Goal: Task Accomplishment & Management: Manage account settings

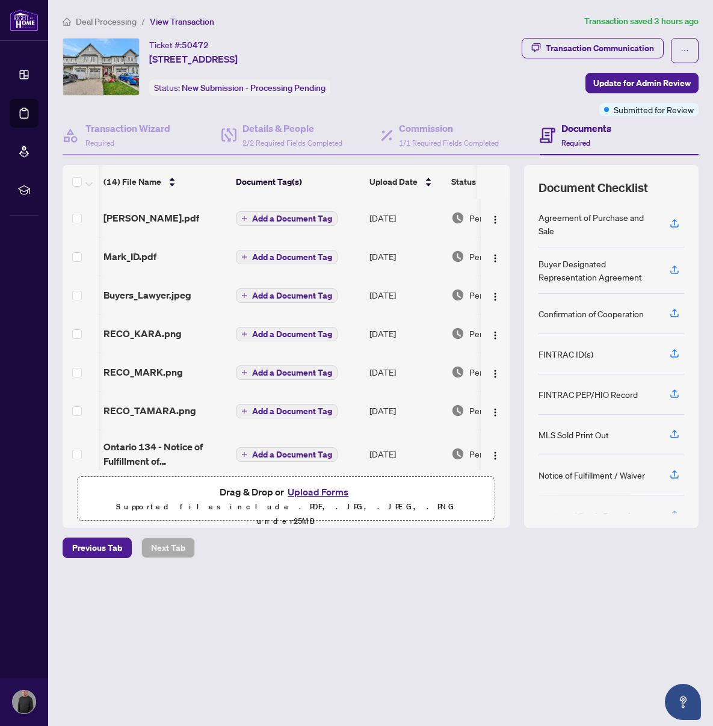
scroll to position [0, 1]
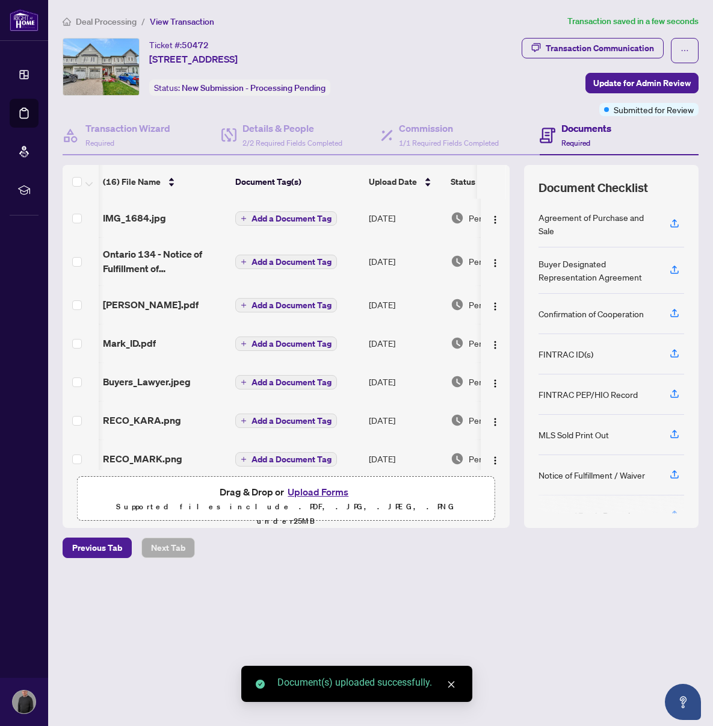
click at [149, 217] on span "IMG_1684.jpg" at bounding box center [134, 218] width 63 height 14
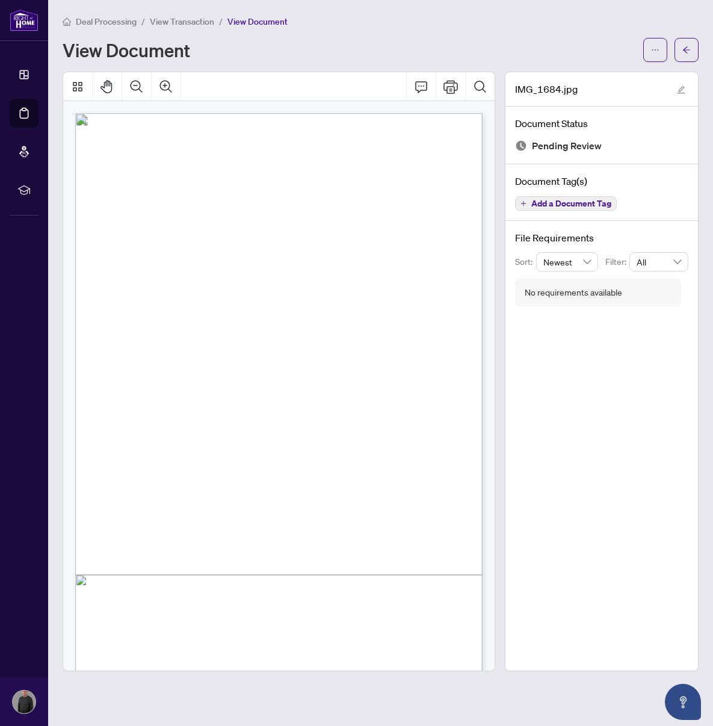
click at [643, 46] on div "View Document" at bounding box center [381, 50] width 636 height 24
click at [657, 51] on icon "ellipsis" at bounding box center [655, 50] width 8 height 8
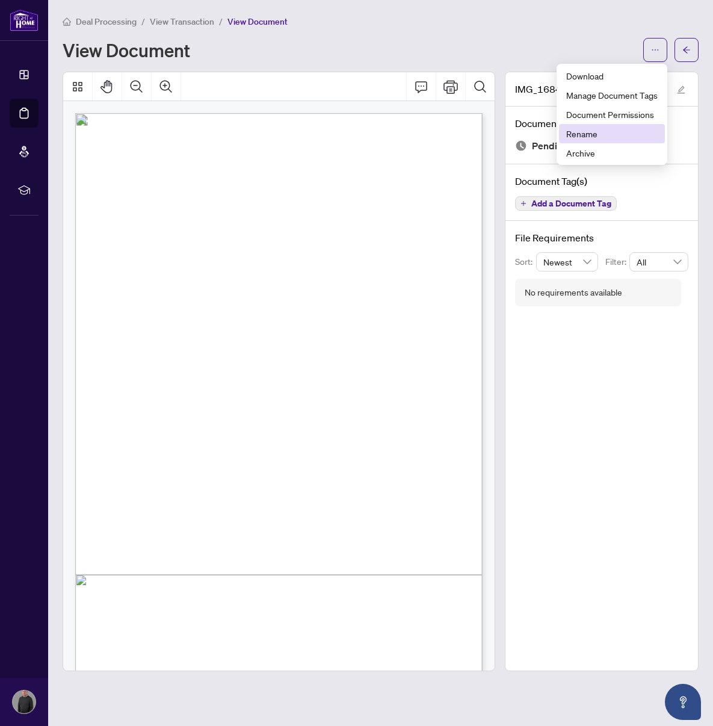
click at [606, 135] on span "Rename" at bounding box center [613, 133] width 92 height 13
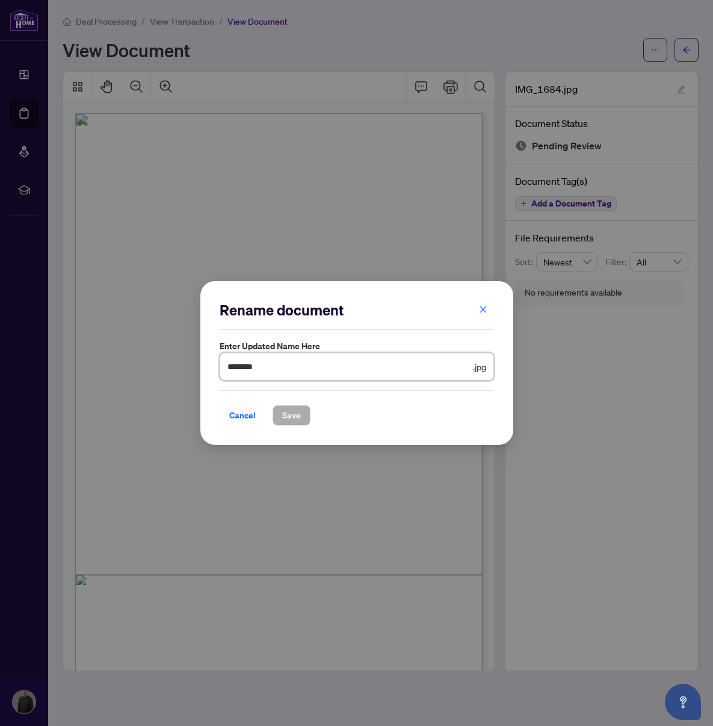
drag, startPoint x: 271, startPoint y: 367, endPoint x: 214, endPoint y: 370, distance: 57.3
click at [214, 370] on div "Rename document Enter updated name here ******** .jpg Cancel Save Cancel OK" at bounding box center [356, 363] width 313 height 164
type input "*******"
click at [291, 409] on span "Save" at bounding box center [291, 415] width 19 height 19
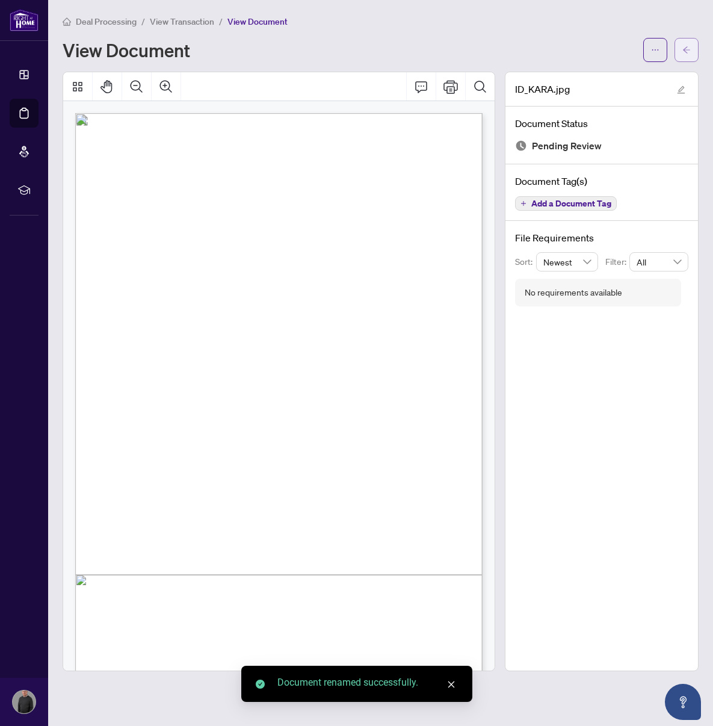
click at [689, 46] on icon "arrow-left" at bounding box center [687, 50] width 8 height 8
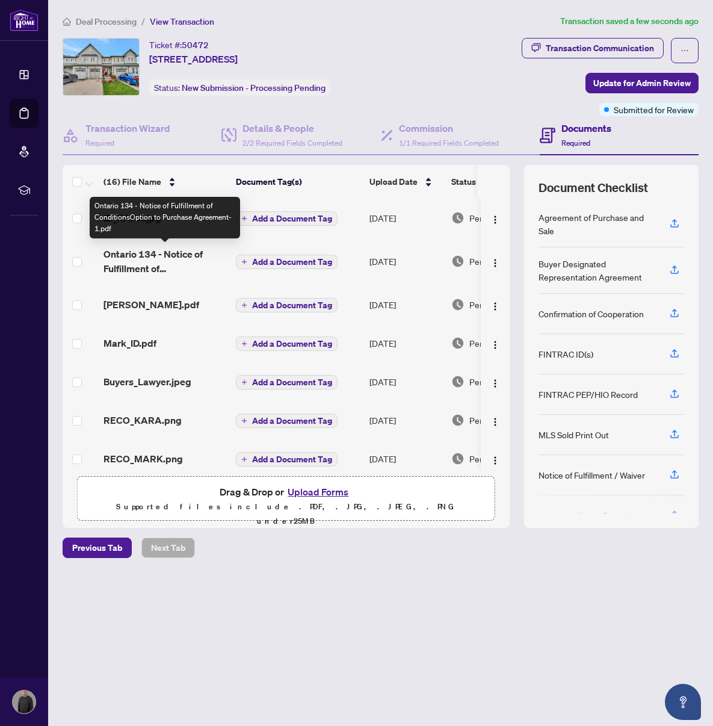
click at [141, 259] on span "Ontario 134 - Notice of Fulfillment of ConditionsOption to Purchase Agreement-1…" at bounding box center [165, 261] width 123 height 29
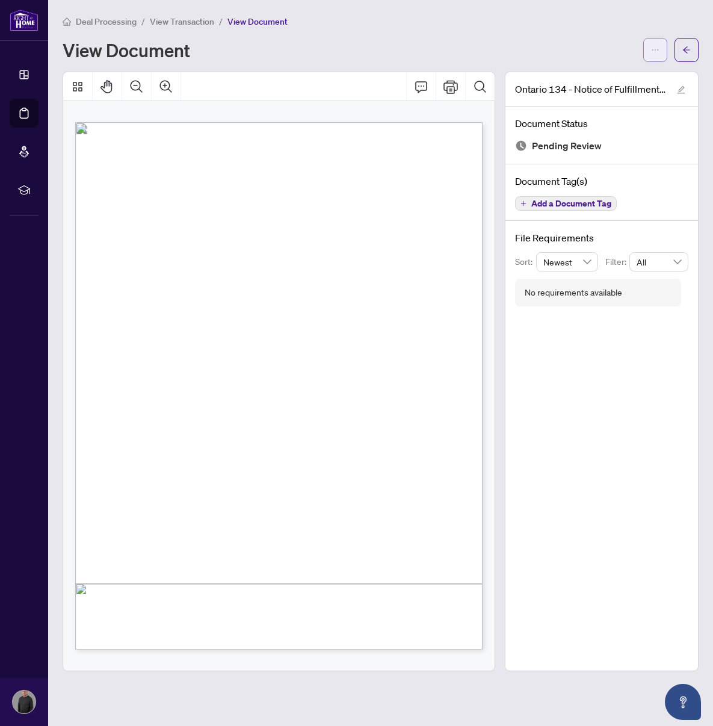
click at [656, 46] on icon "ellipsis" at bounding box center [655, 50] width 8 height 8
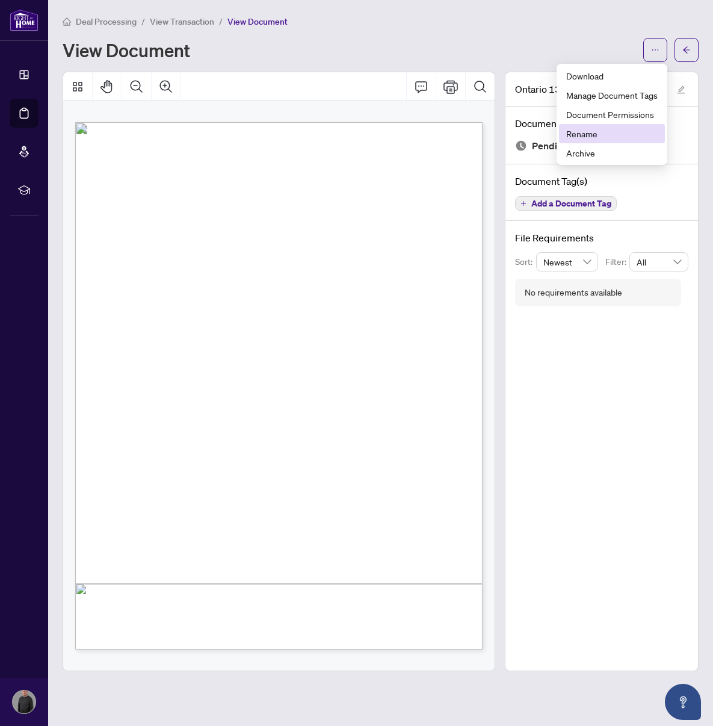
click at [616, 134] on span "Rename" at bounding box center [613, 133] width 92 height 13
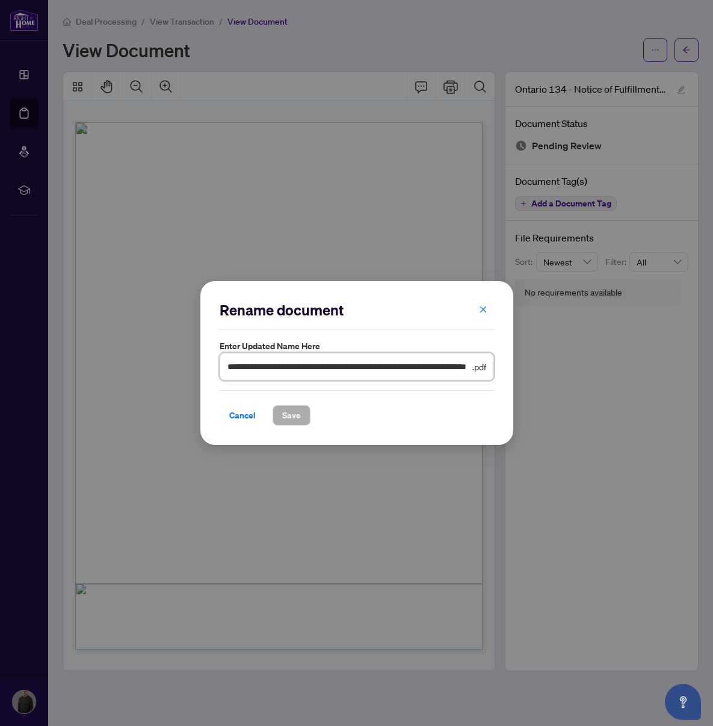
scroll to position [0, 55]
drag, startPoint x: 353, startPoint y: 367, endPoint x: 519, endPoint y: 367, distance: 166.2
click at [519, 367] on div "**********" at bounding box center [356, 363] width 713 height 726
type input "**********"
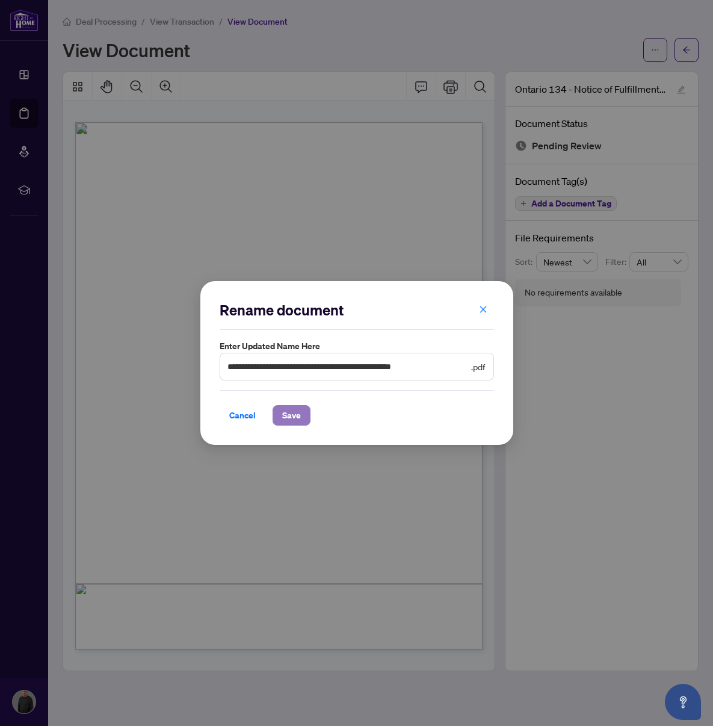
click at [286, 412] on span "Save" at bounding box center [291, 415] width 19 height 19
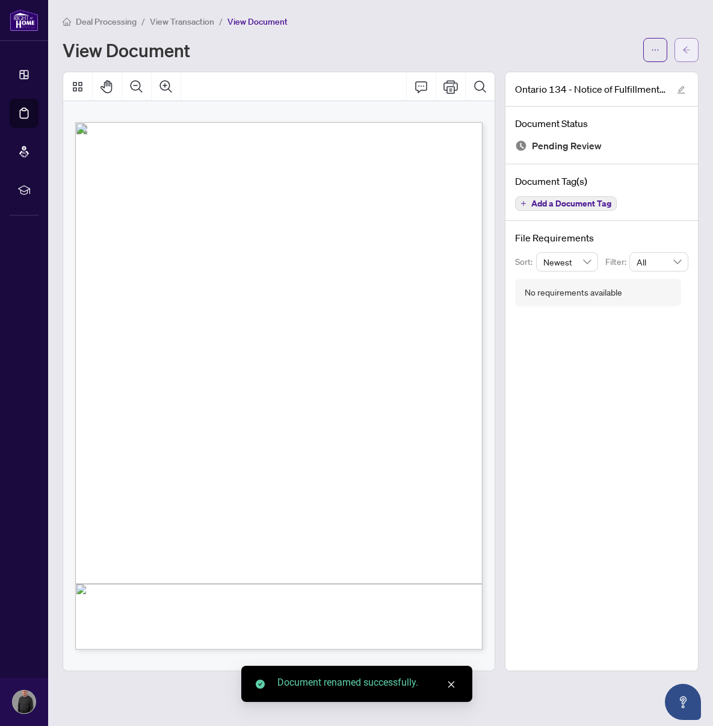
click at [682, 45] on button "button" at bounding box center [687, 50] width 24 height 24
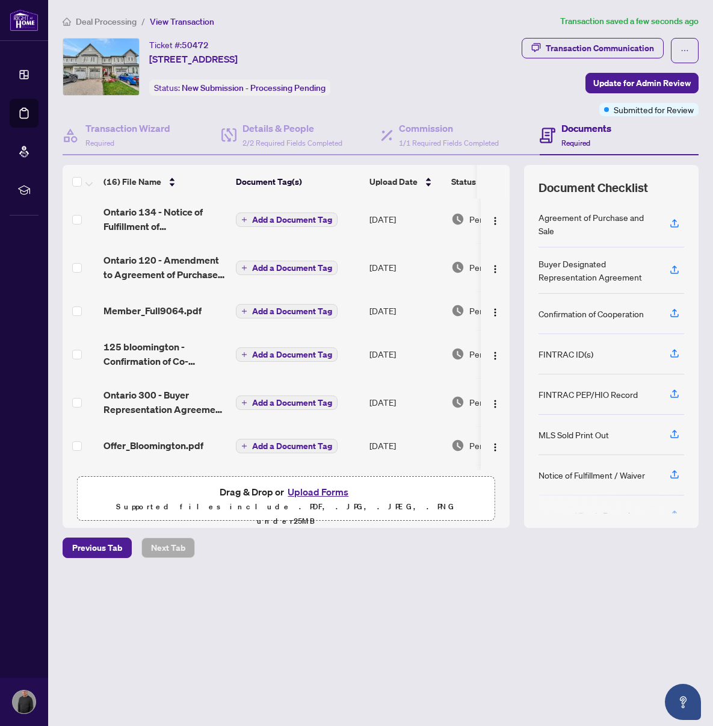
scroll to position [417, 0]
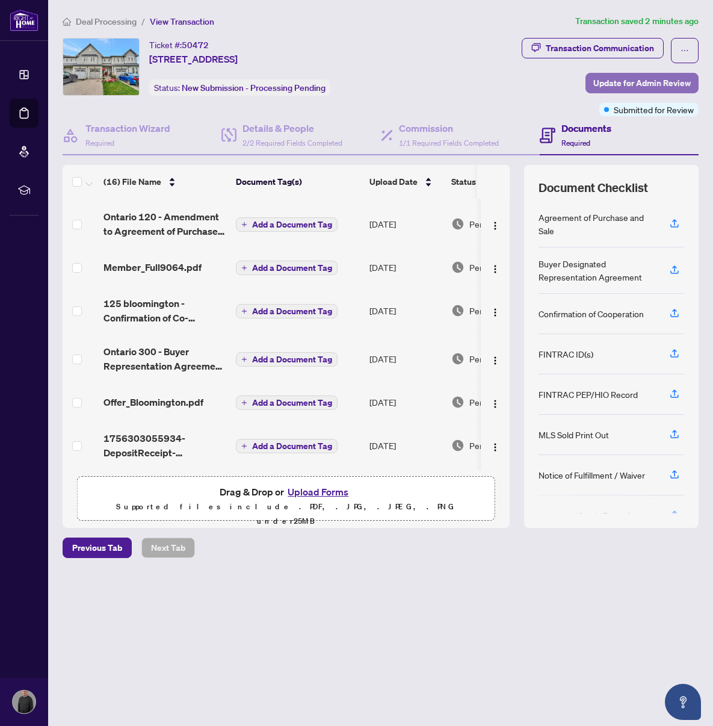
click at [638, 81] on span "Update for Admin Review" at bounding box center [643, 82] width 98 height 19
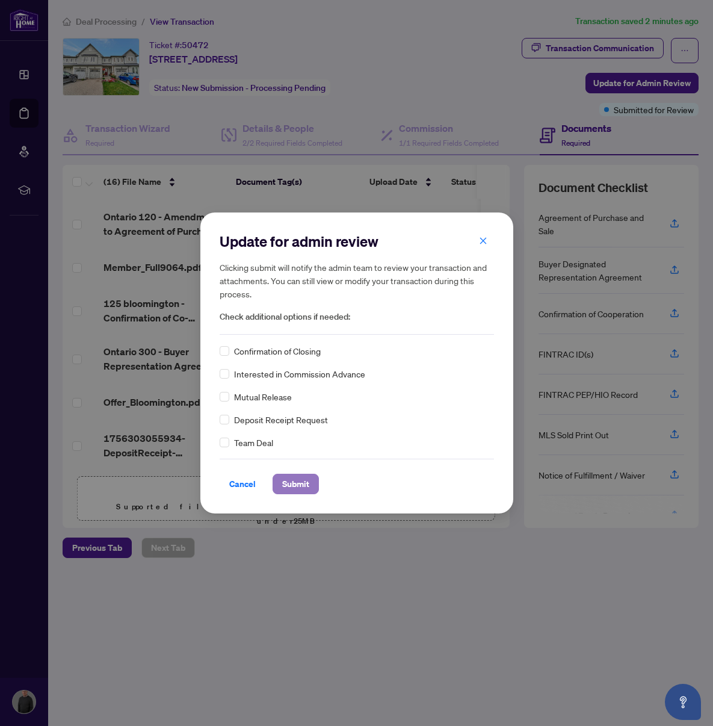
click at [292, 483] on span "Submit" at bounding box center [295, 483] width 27 height 19
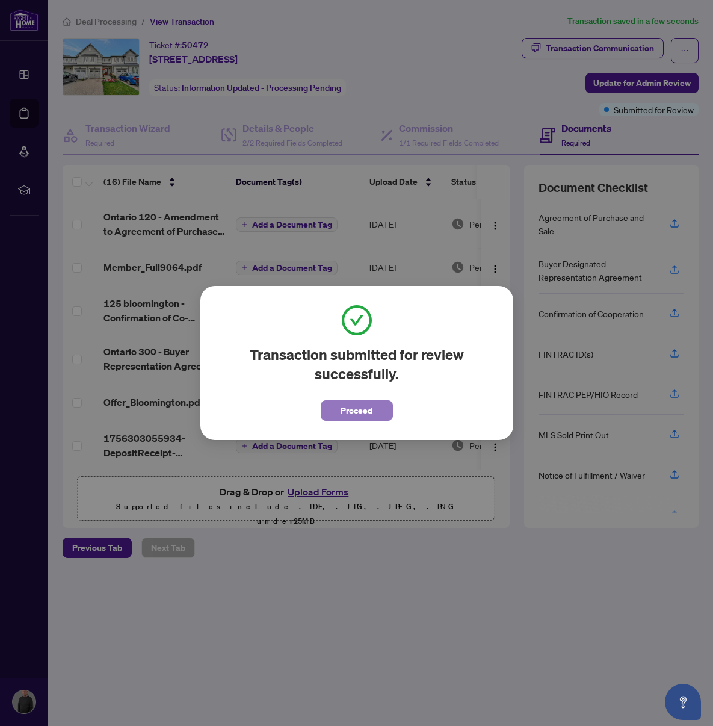
click at [355, 411] on span "Proceed" at bounding box center [357, 410] width 32 height 19
